Goal: Navigation & Orientation: Find specific page/section

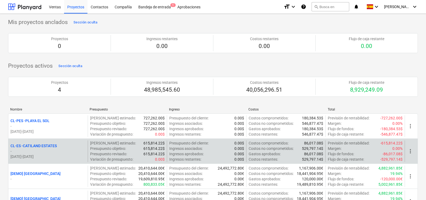
click at [39, 144] on p "CL-ES - CATILAND ESTATES" at bounding box center [34, 145] width 46 height 5
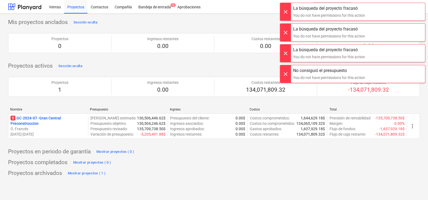
click at [288, 12] on div at bounding box center [285, 12] width 11 height 18
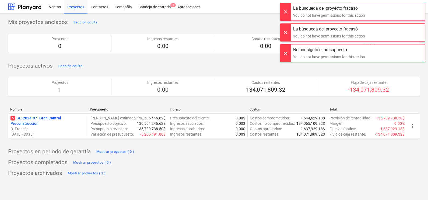
drag, startPoint x: 285, startPoint y: 12, endPoint x: 284, endPoint y: 16, distance: 4.7
click at [285, 12] on div at bounding box center [285, 12] width 11 height 18
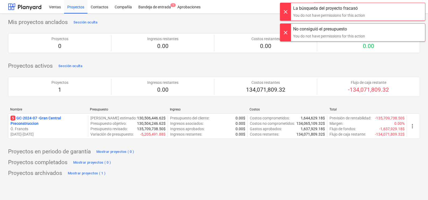
click at [286, 13] on div at bounding box center [285, 12] width 11 height 18
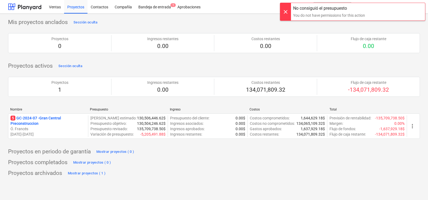
click at [288, 13] on div at bounding box center [285, 12] width 11 height 18
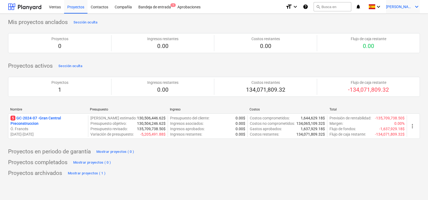
click at [408, 6] on span "[PERSON_NAME]" at bounding box center [399, 7] width 27 height 4
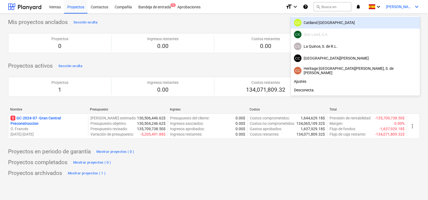
click at [370, 24] on div "CC Catiland [GEOGRAPHIC_DATA]" at bounding box center [355, 23] width 123 height 8
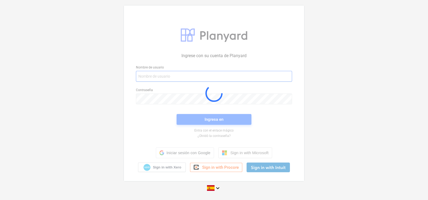
type input "[EMAIL_ADDRESS][DOMAIN_NAME]"
